Goal: Navigation & Orientation: Find specific page/section

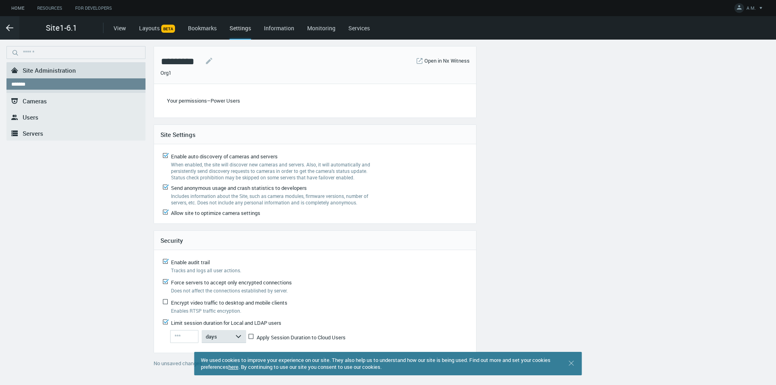
click at [12, 8] on link "Home" at bounding box center [18, 8] width 26 height 10
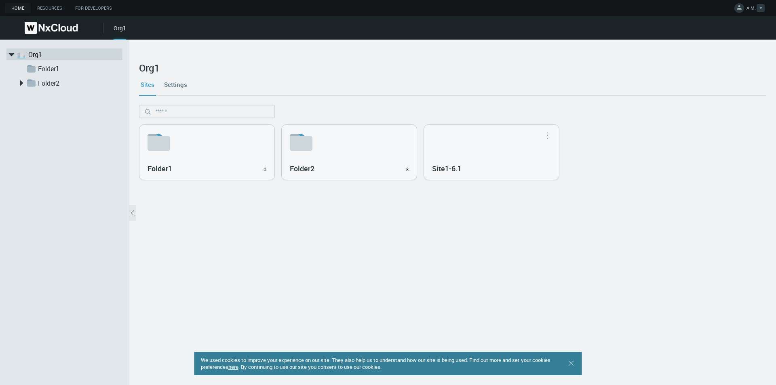
click at [740, 11] on icon at bounding box center [739, 7] width 8 height 8
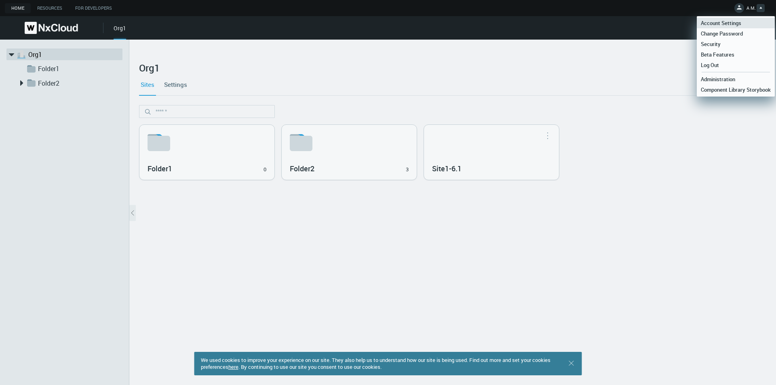
click at [737, 26] on span "Account Settings" at bounding box center [720, 22] width 48 height 7
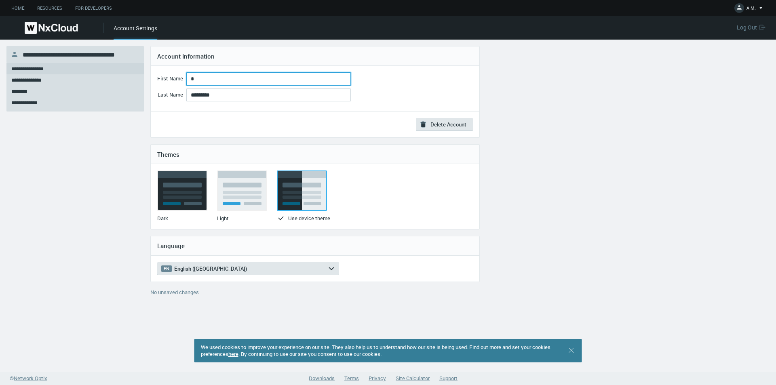
click at [205, 81] on input "*" at bounding box center [268, 78] width 164 height 13
type input "**********"
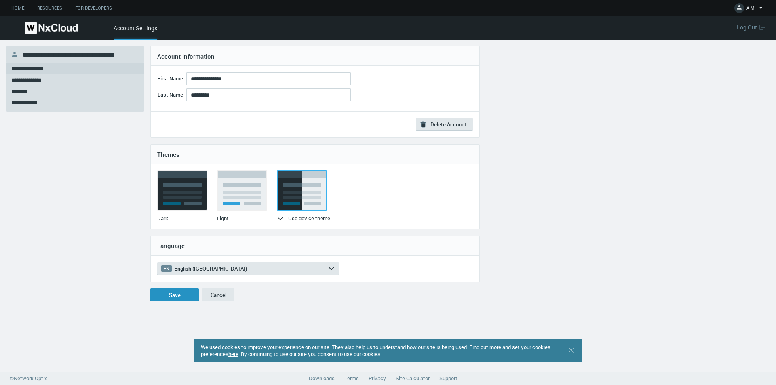
click at [168, 294] on button "Save" at bounding box center [174, 294] width 48 height 13
click at [50, 28] on img at bounding box center [51, 28] width 53 height 12
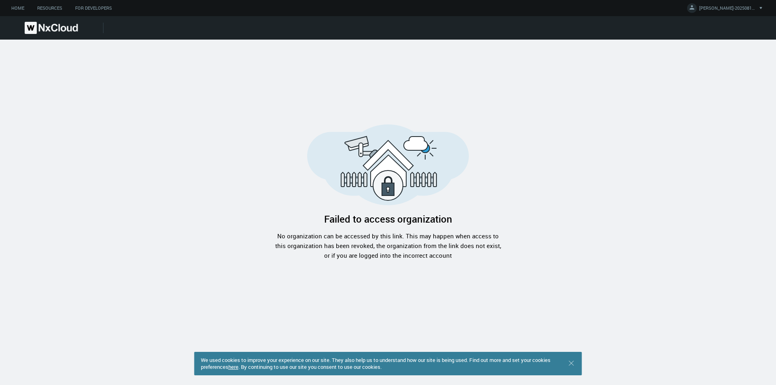
click at [53, 25] on img at bounding box center [51, 28] width 53 height 12
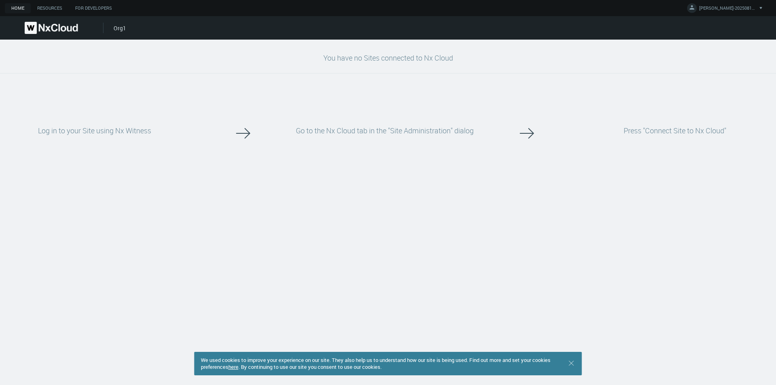
click at [121, 32] on div "Org1" at bounding box center [445, 27] width 662 height 23
click at [120, 28] on link "Org1" at bounding box center [120, 28] width 13 height 8
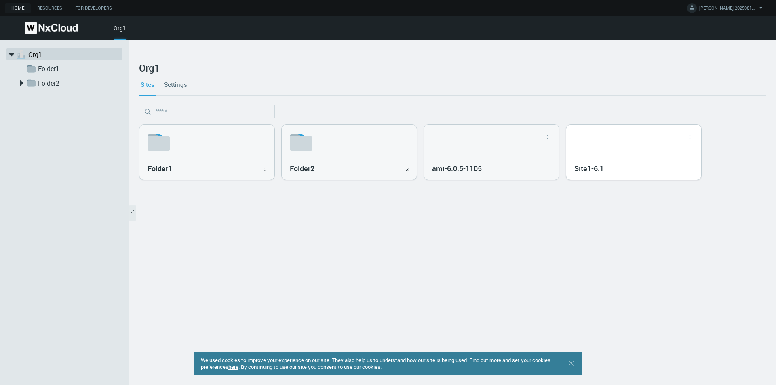
click at [626, 152] on div "Site1-6.1" at bounding box center [633, 152] width 135 height 55
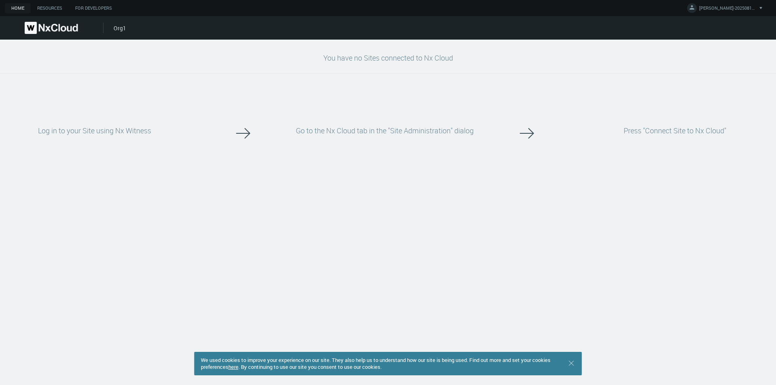
click at [112, 28] on div "Org1" at bounding box center [388, 27] width 776 height 23
click at [119, 29] on link "Org1" at bounding box center [120, 28] width 13 height 8
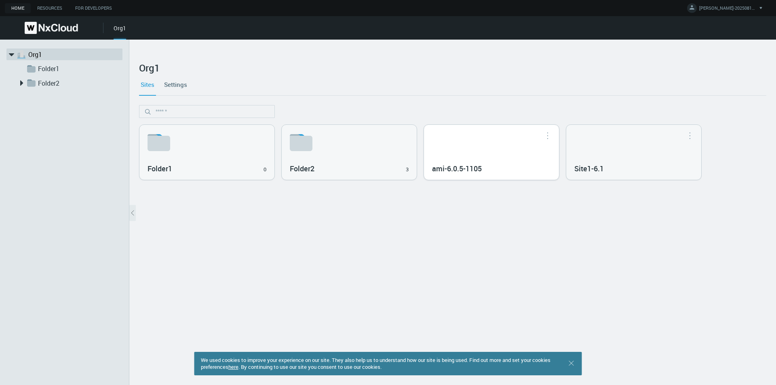
click at [510, 150] on div "ami-6.0.5-1105" at bounding box center [491, 152] width 135 height 55
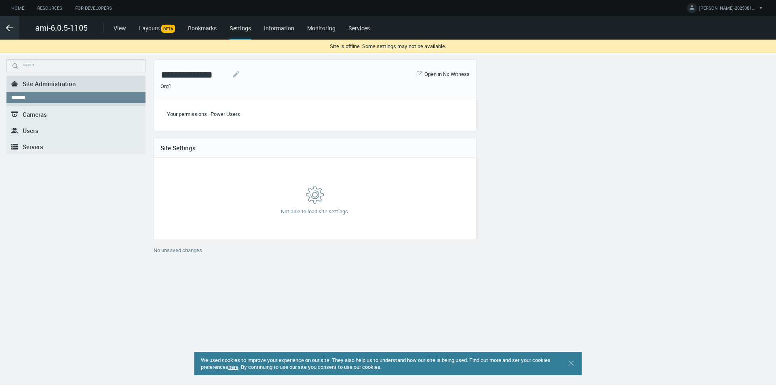
click at [10, 27] on icon ".arrow {fill-rule:evenodd;clip-rule:evenodd;fill:none;stroke:var(--btn-arrow-co…" at bounding box center [10, 28] width 10 height 10
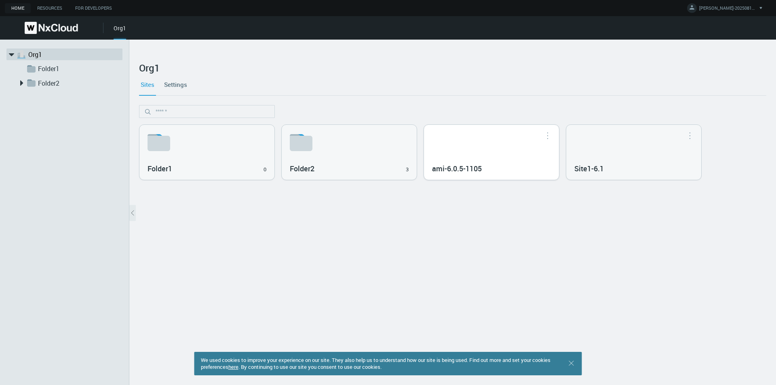
click at [547, 135] on button "button" at bounding box center [547, 135] width 13 height 8
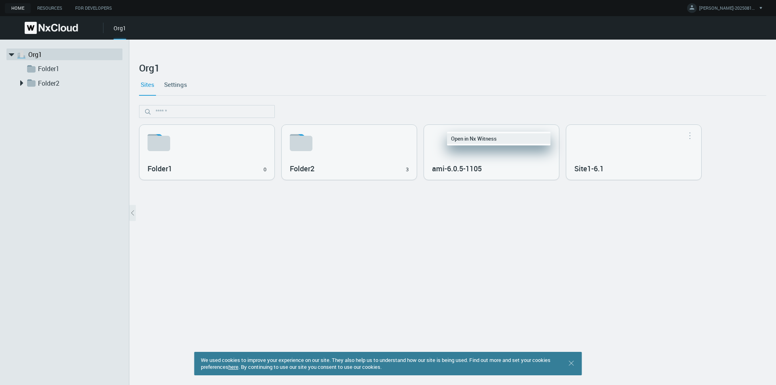
click at [522, 139] on link "Open in Nx Witness" at bounding box center [498, 138] width 103 height 11
click at [513, 144] on div "ami-6.0.5-1105" at bounding box center [491, 152] width 135 height 55
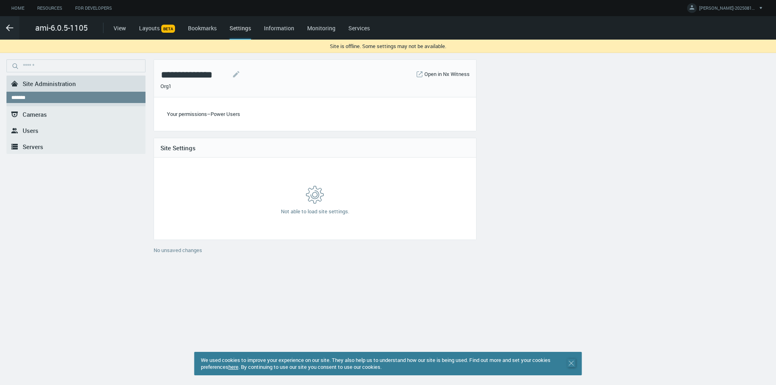
click at [573, 364] on icon ".st0 { stroke : #698796; } Close" at bounding box center [571, 363] width 8 height 8
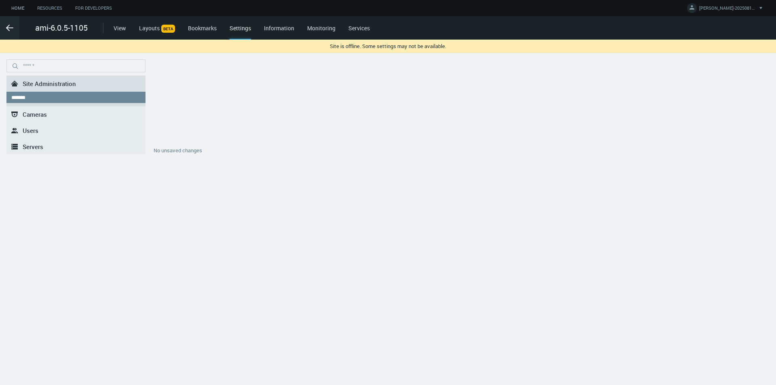
click at [17, 10] on link "Home" at bounding box center [18, 8] width 26 height 10
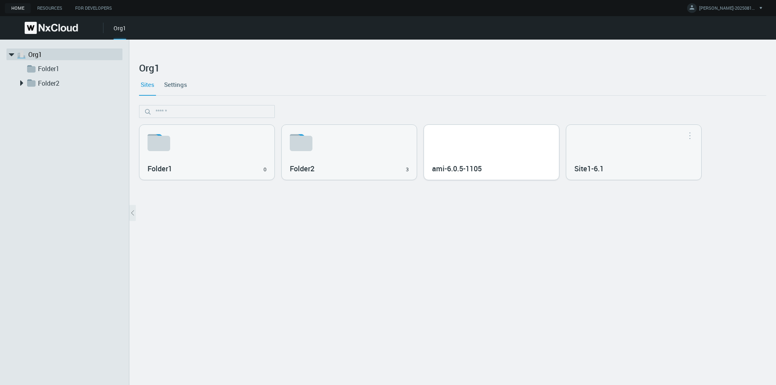
click at [508, 153] on div "ami-6.0.5-1105" at bounding box center [491, 152] width 135 height 55
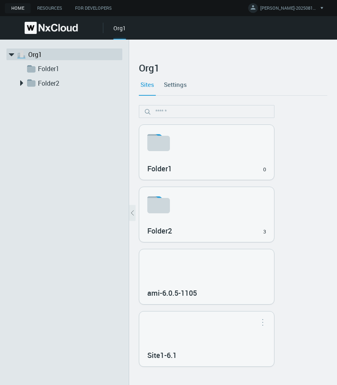
click at [76, 344] on div ".st1{fill:var(--svg-placeholder-elm2-color);} .st2{fill:var(--brand-core);} .st…" at bounding box center [64, 212] width 129 height 345
click at [19, 9] on link "Home" at bounding box center [18, 8] width 26 height 10
click at [63, 30] on img at bounding box center [51, 28] width 53 height 12
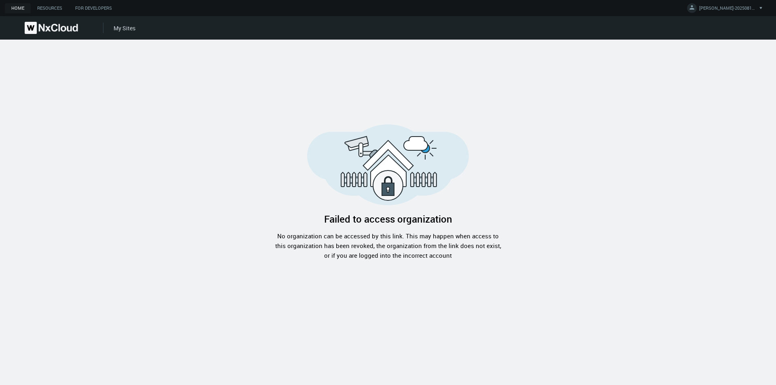
click at [63, 24] on img at bounding box center [51, 28] width 53 height 12
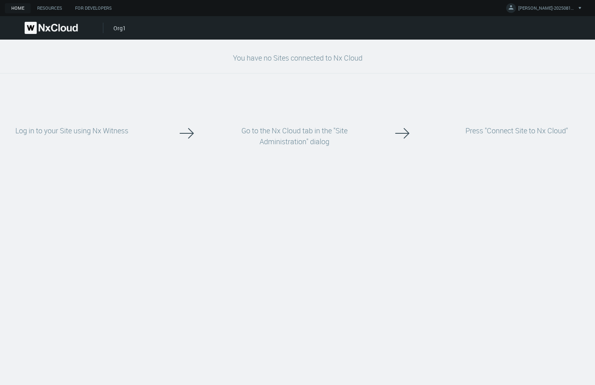
click at [116, 29] on link "Org1" at bounding box center [120, 28] width 13 height 8
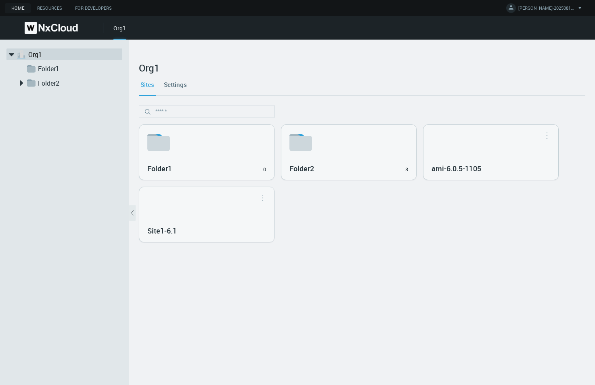
click at [38, 22] on img at bounding box center [51, 28] width 53 height 12
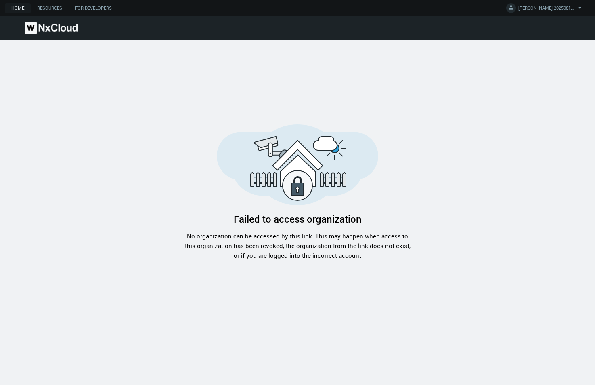
click at [89, 29] on link at bounding box center [51, 28] width 103 height 12
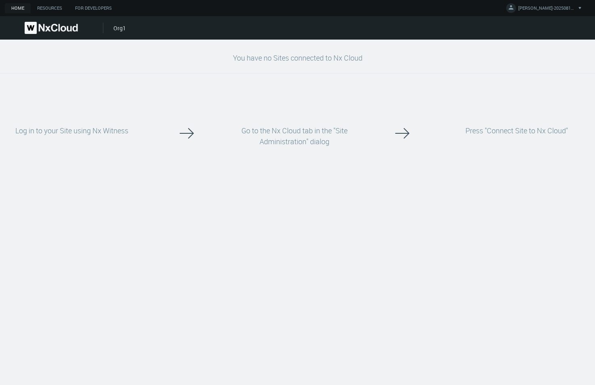
click at [117, 26] on link "Org1" at bounding box center [120, 28] width 13 height 8
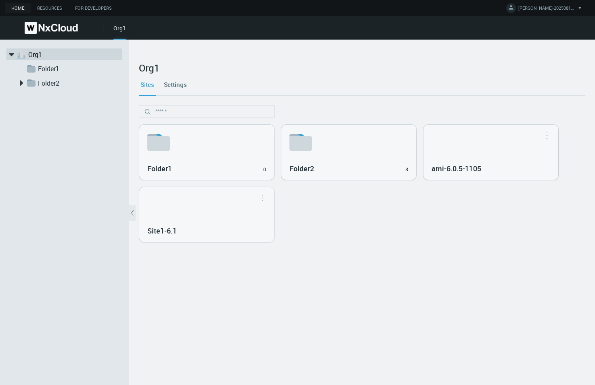
click at [17, 6] on link "Home" at bounding box center [18, 8] width 26 height 10
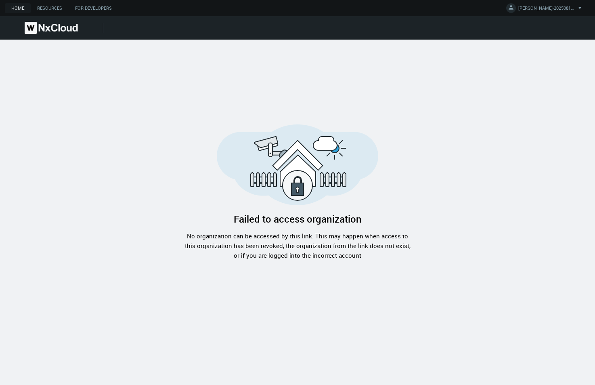
click at [80, 28] on link at bounding box center [51, 28] width 103 height 12
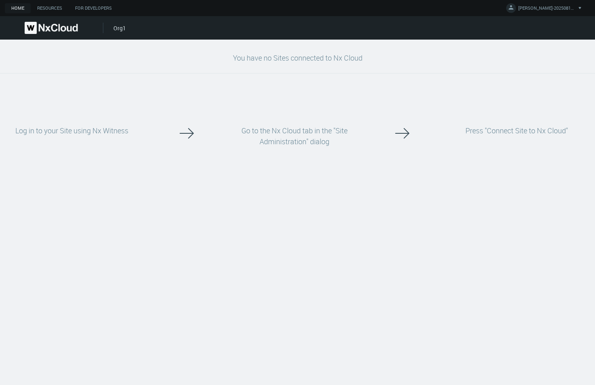
click at [122, 30] on link "Org1" at bounding box center [120, 28] width 13 height 8
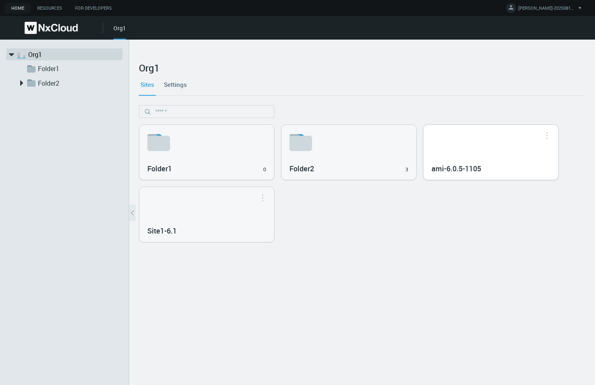
click at [505, 165] on h3 "ami-6.0.5-1105" at bounding box center [485, 168] width 107 height 9
